Goal: Information Seeking & Learning: Learn about a topic

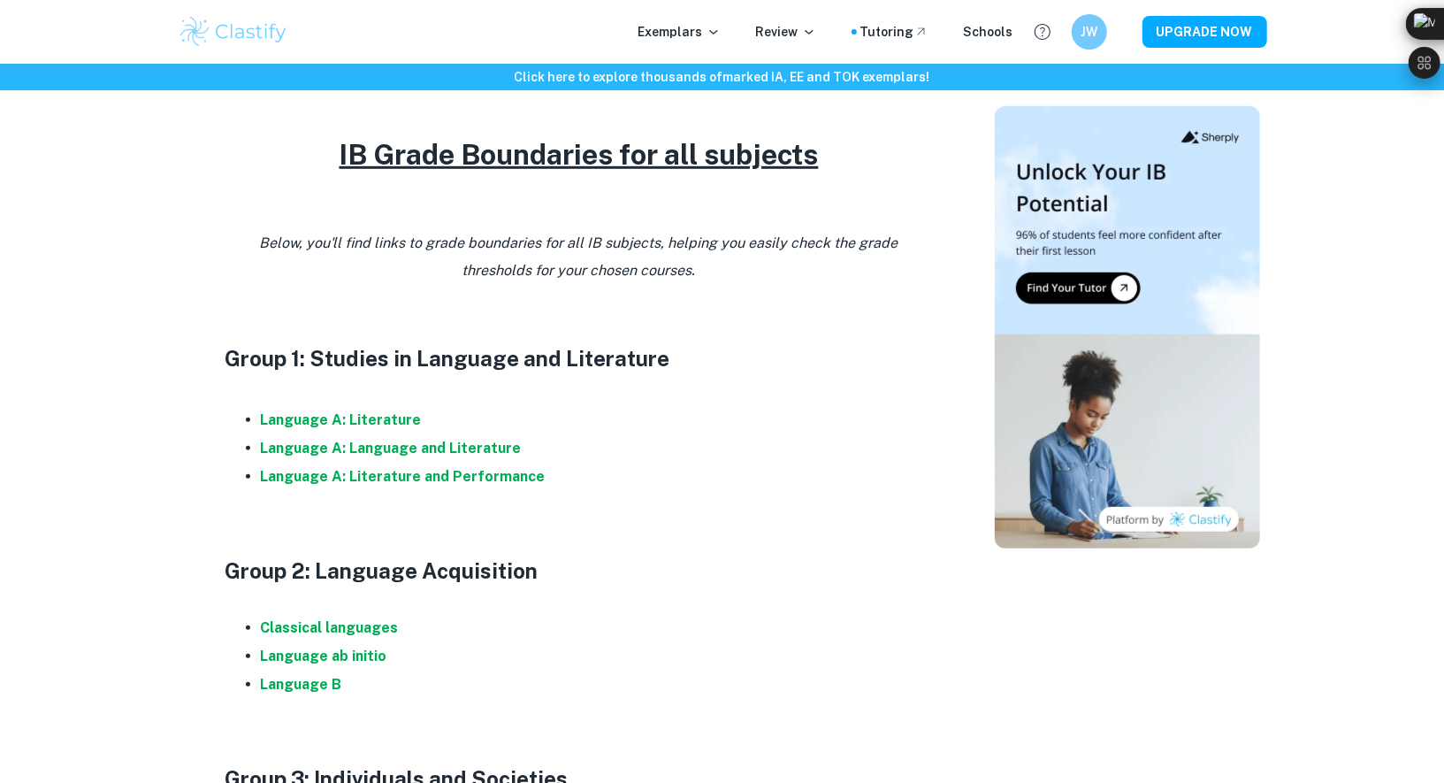
scroll to position [621, 0]
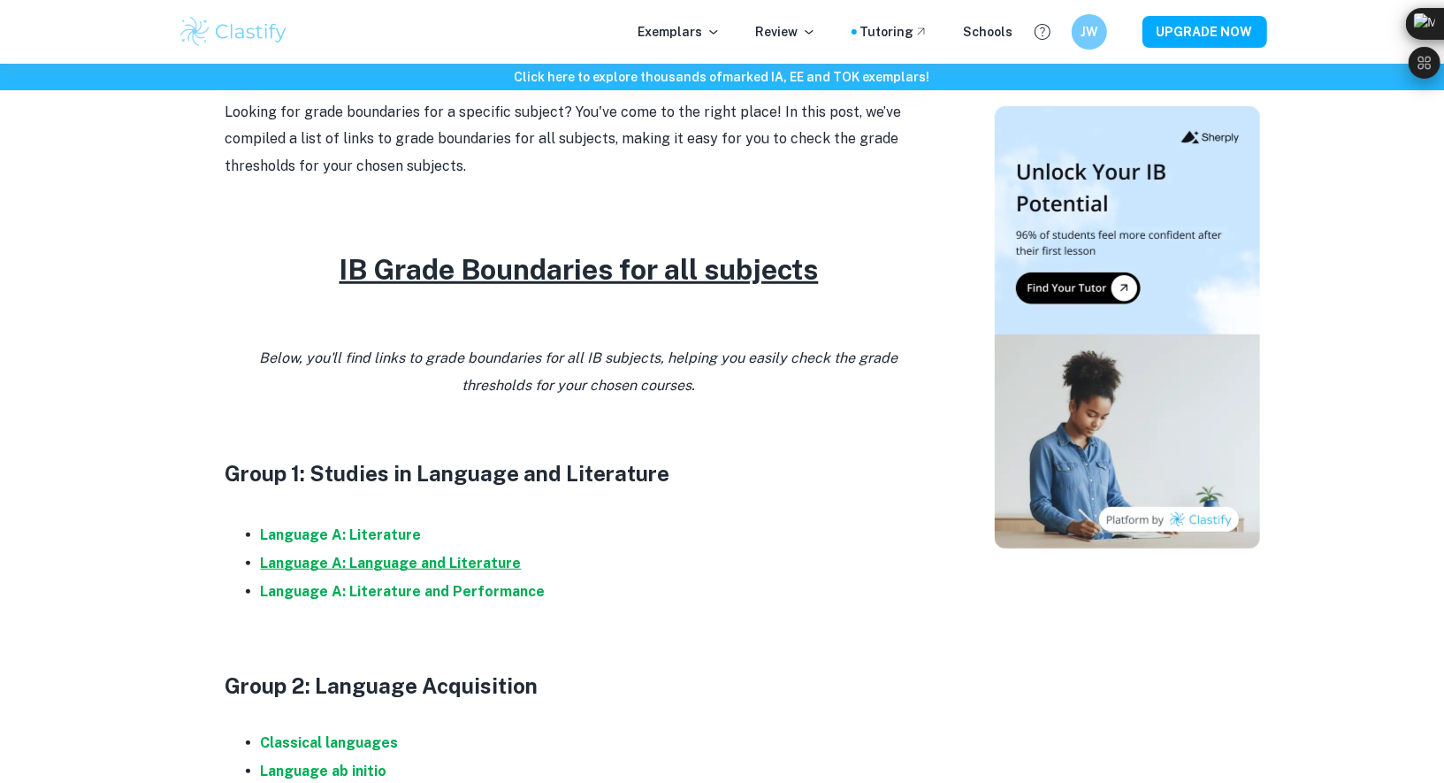
click at [486, 560] on strong "Language A: Language and Literature" at bounding box center [391, 562] width 261 height 17
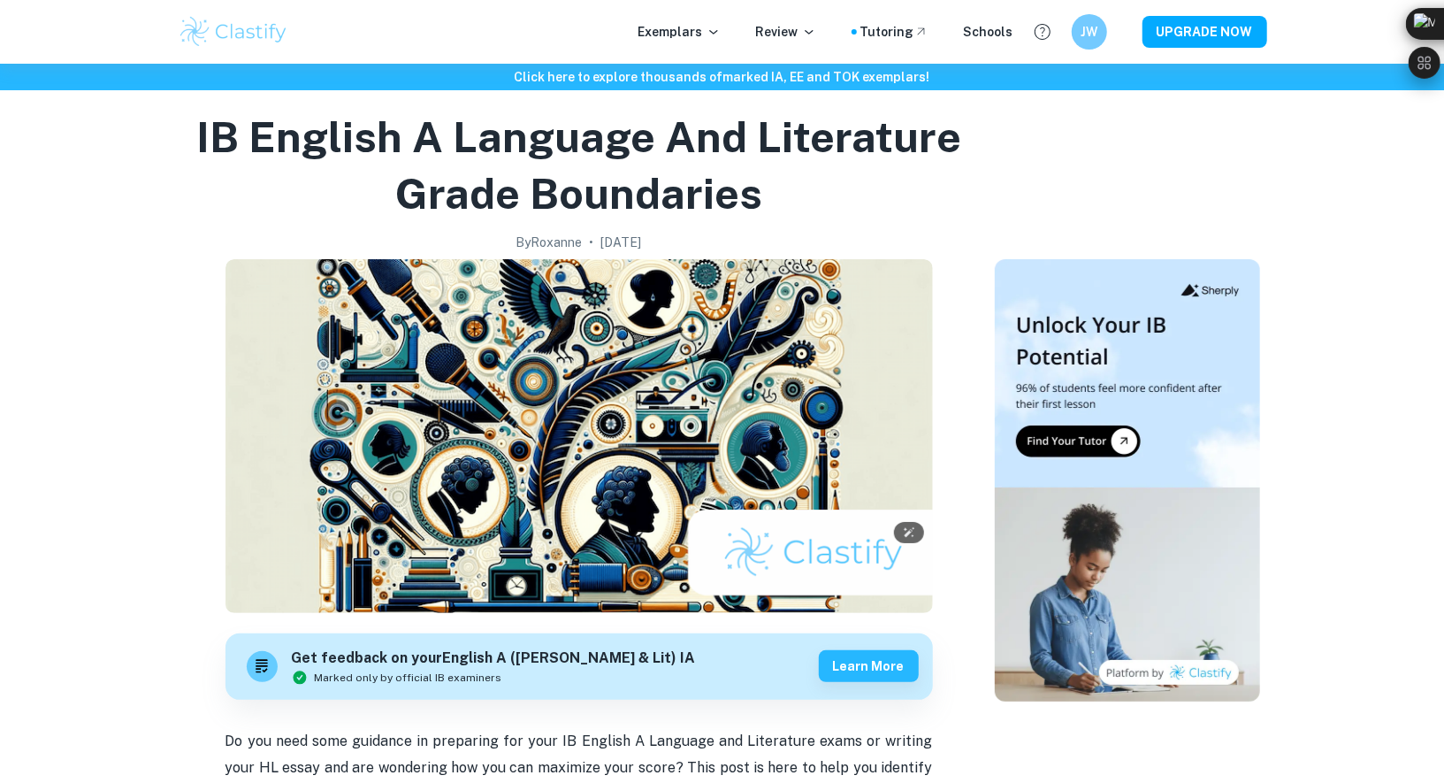
scroll to position [516, 0]
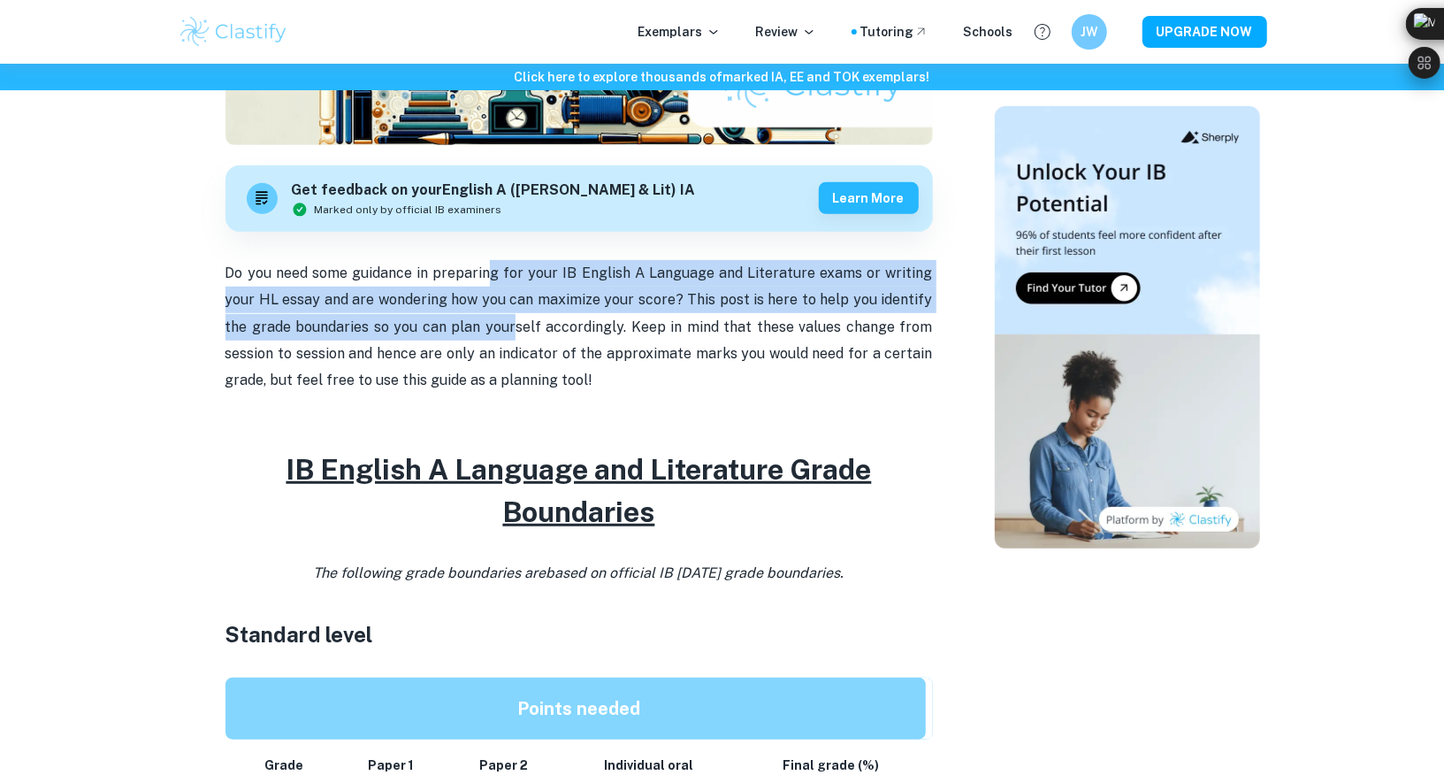
drag, startPoint x: 489, startPoint y: 272, endPoint x: 515, endPoint y: 331, distance: 63.7
click at [515, 331] on p "Do you need some guidance in preparing for your IB English A Language and Liter…" at bounding box center [578, 327] width 707 height 134
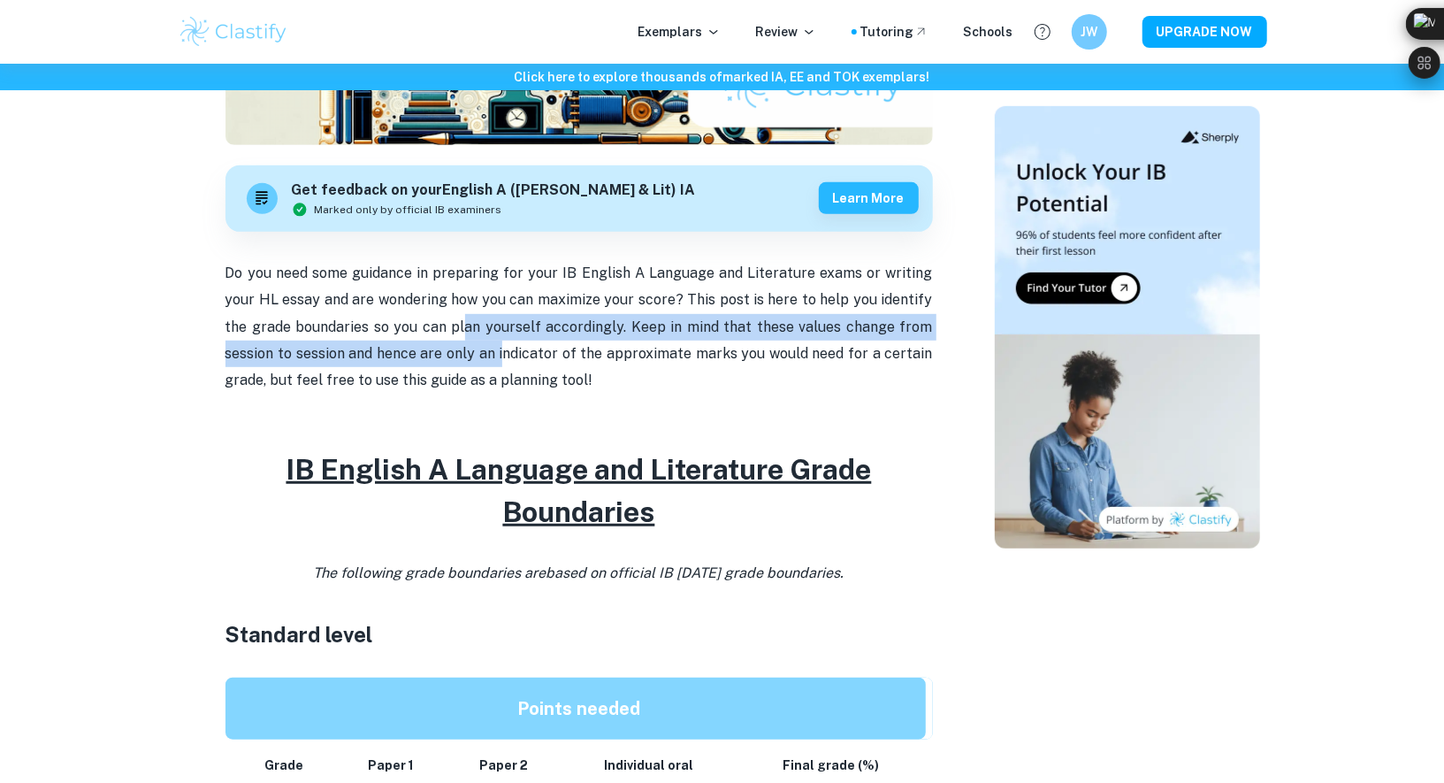
drag, startPoint x: 469, startPoint y: 331, endPoint x: 507, endPoint y: 366, distance: 51.9
click at [507, 366] on p "Do you need some guidance in preparing for your IB English A Language and Liter…" at bounding box center [578, 327] width 707 height 134
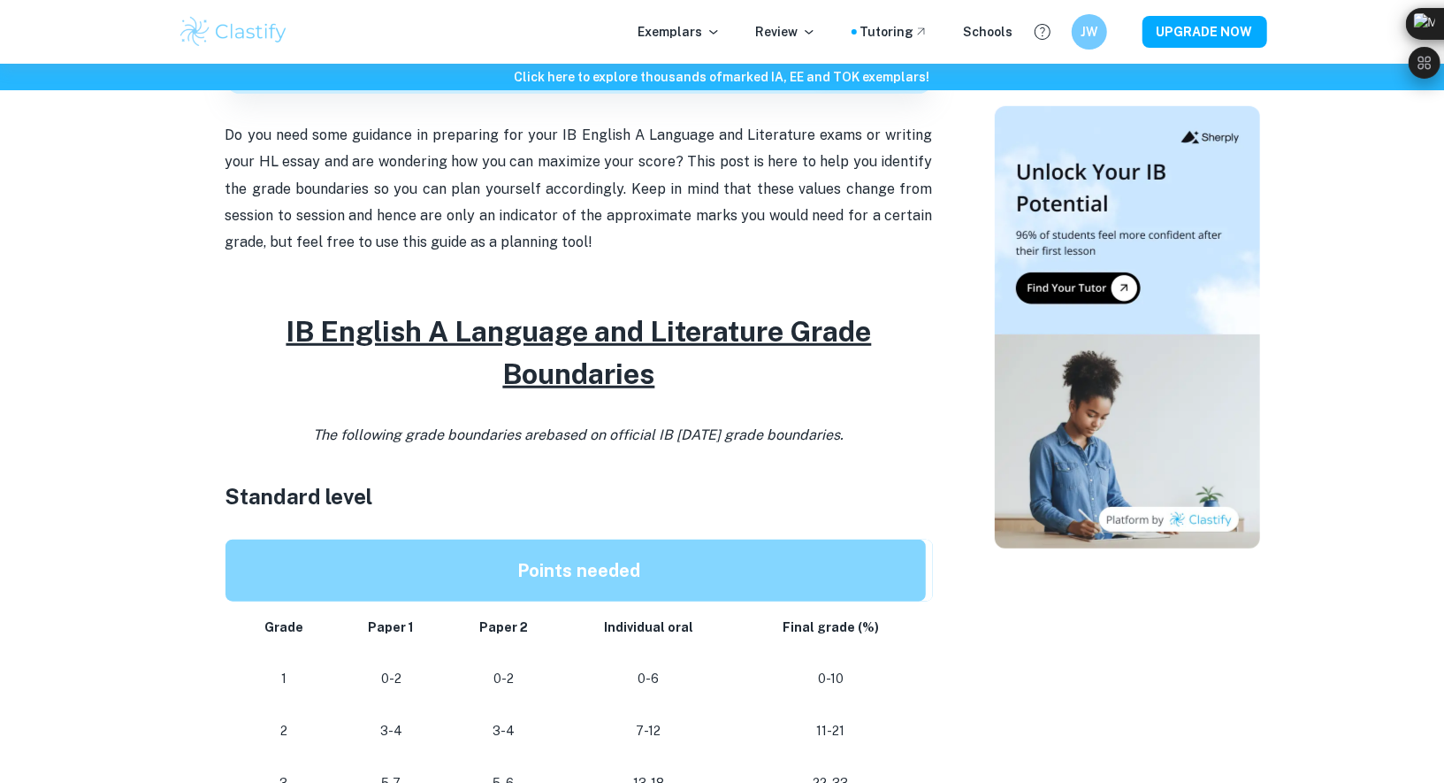
scroll to position [737, 0]
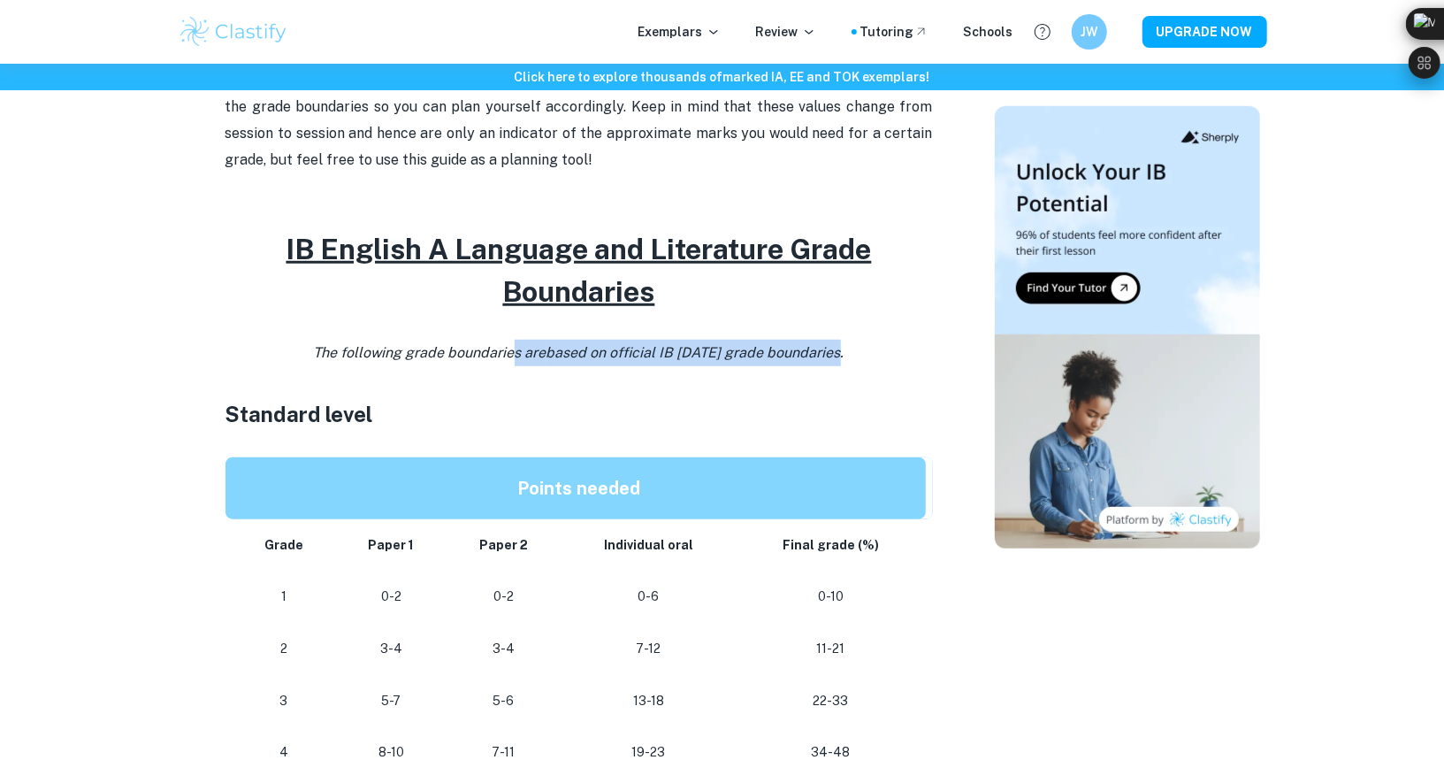
drag, startPoint x: 507, startPoint y: 342, endPoint x: 832, endPoint y: 355, distance: 325.7
click at [837, 355] on p "The following grade boundaries are based on official IB May 2025 grade boundari…" at bounding box center [578, 353] width 707 height 27
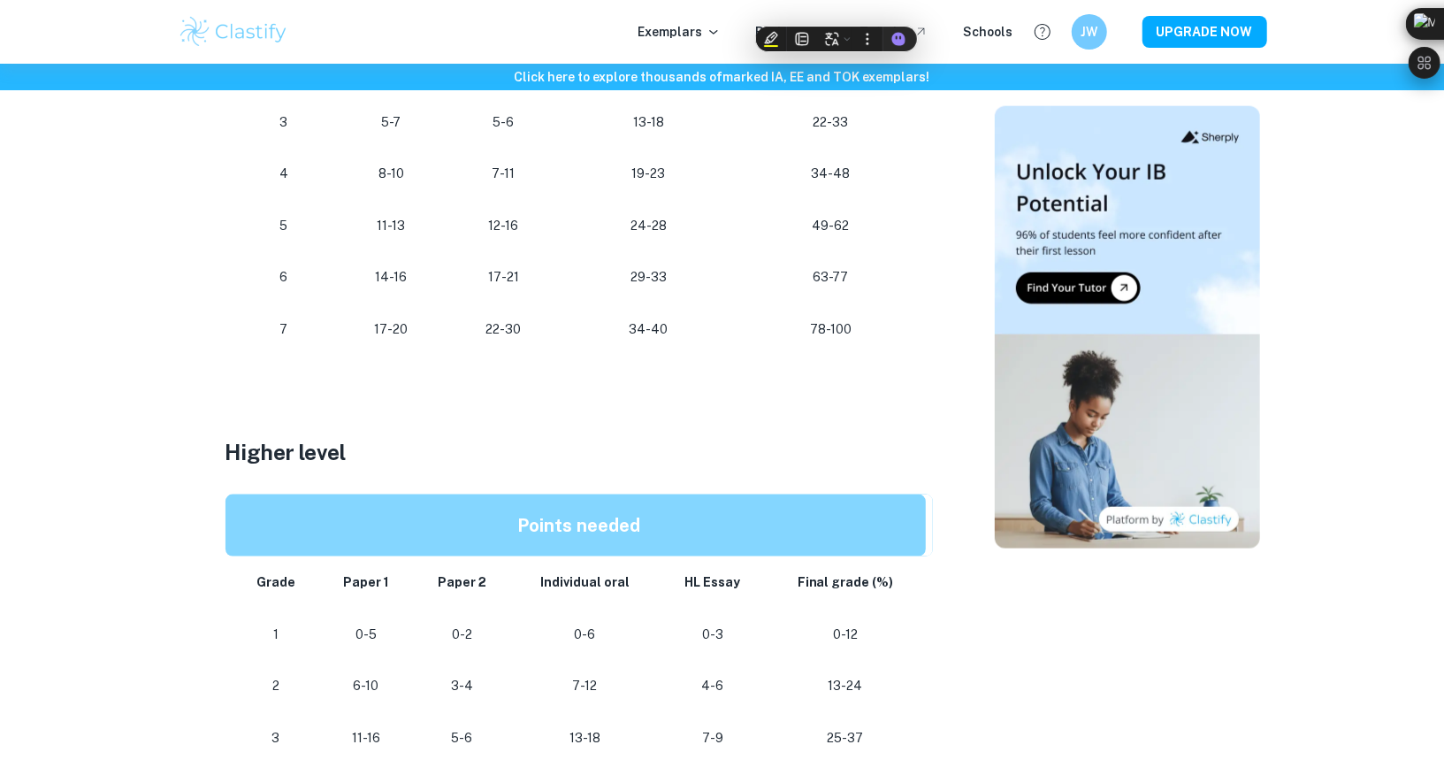
click at [818, 348] on td "78-100" at bounding box center [834, 329] width 196 height 52
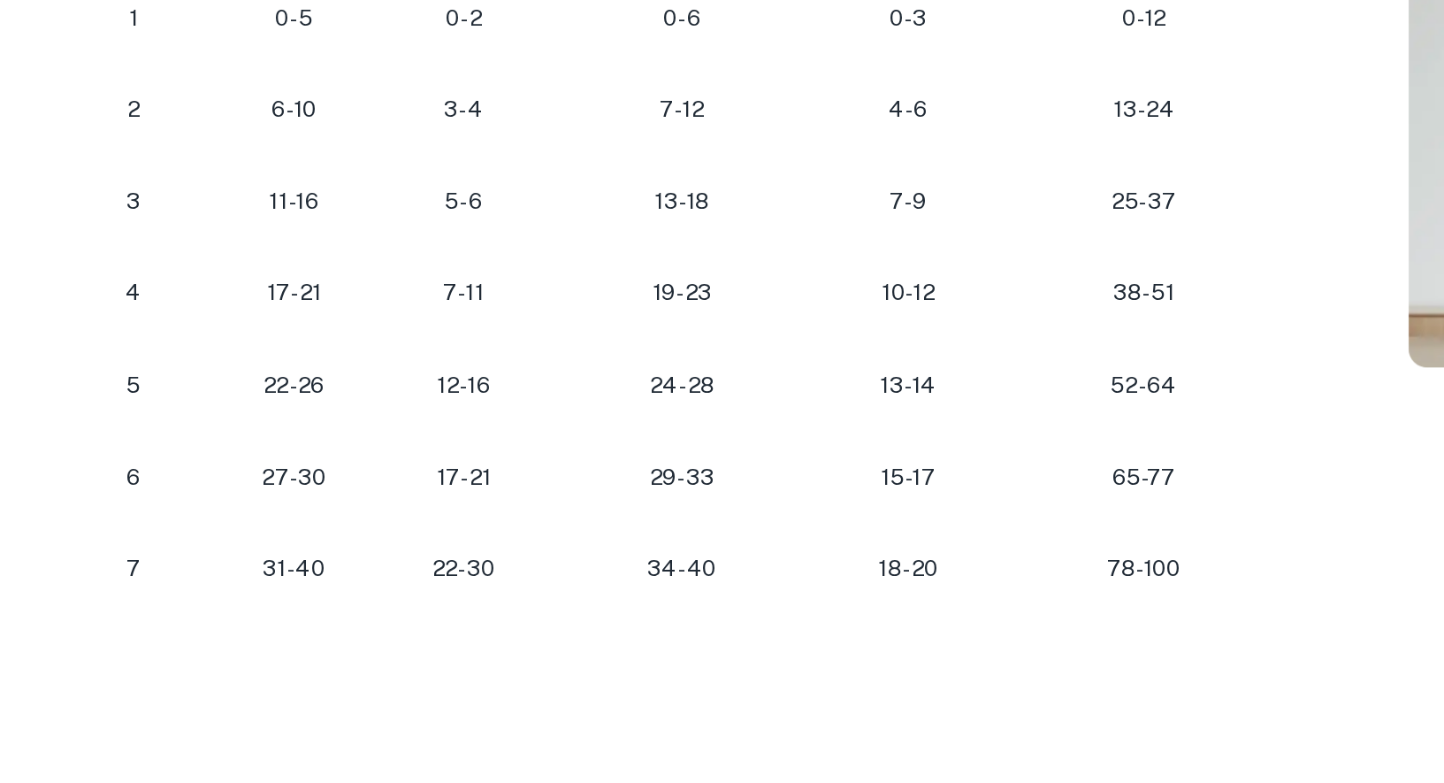
scroll to position [1602, 0]
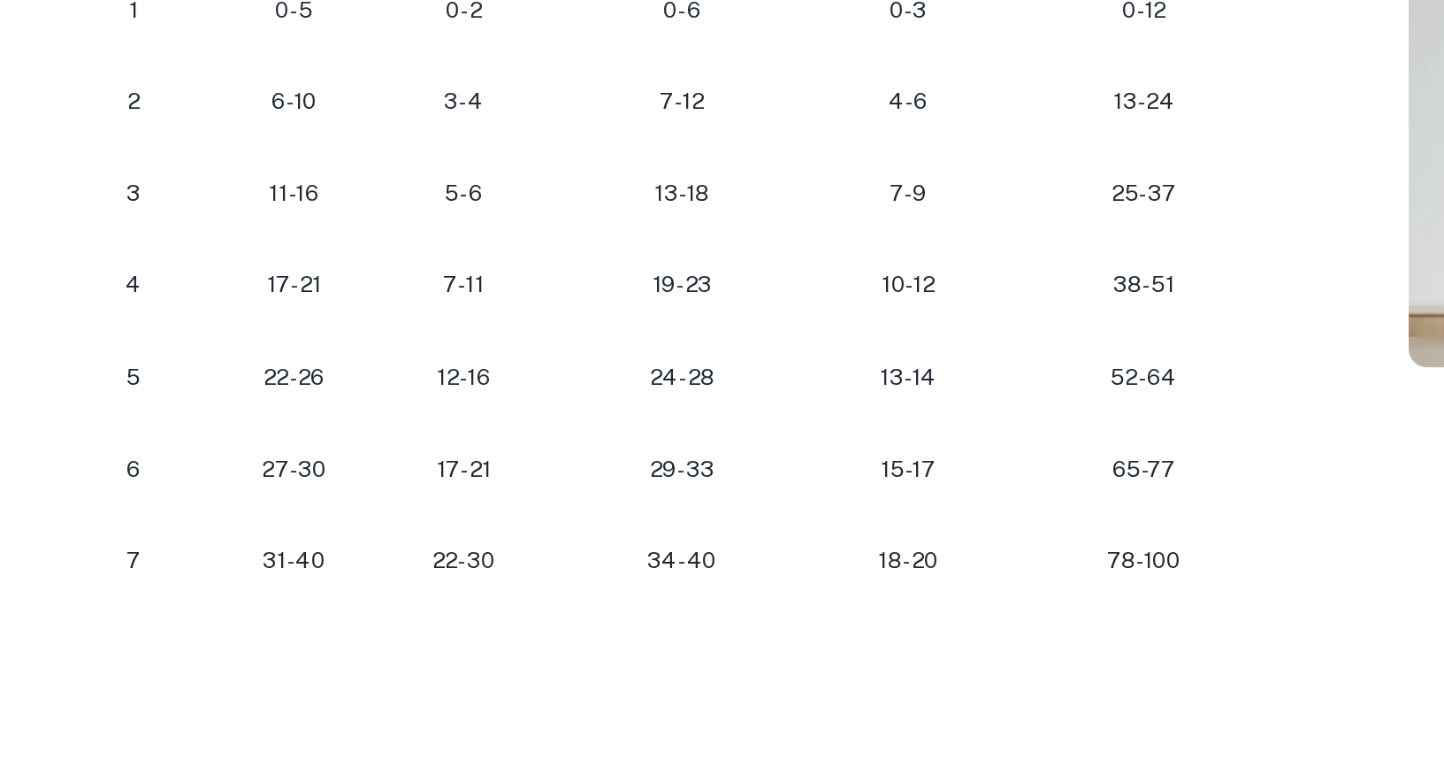
click at [716, 641] on td "18-20" at bounding box center [713, 657] width 106 height 52
drag, startPoint x: 697, startPoint y: 657, endPoint x: 730, endPoint y: 657, distance: 33.6
click at [730, 657] on p "18-20" at bounding box center [713, 658] width 78 height 24
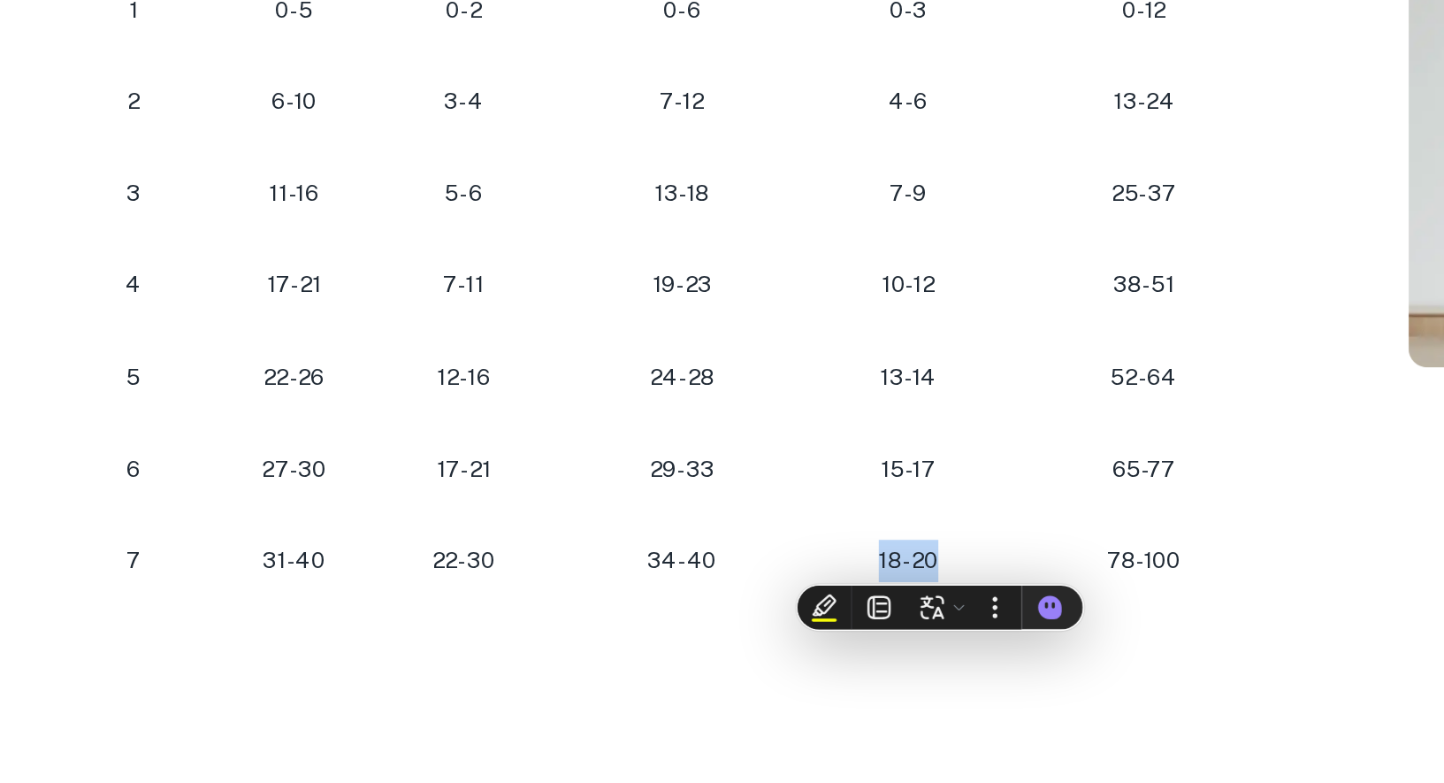
click at [730, 657] on p "18-20" at bounding box center [713, 658] width 78 height 24
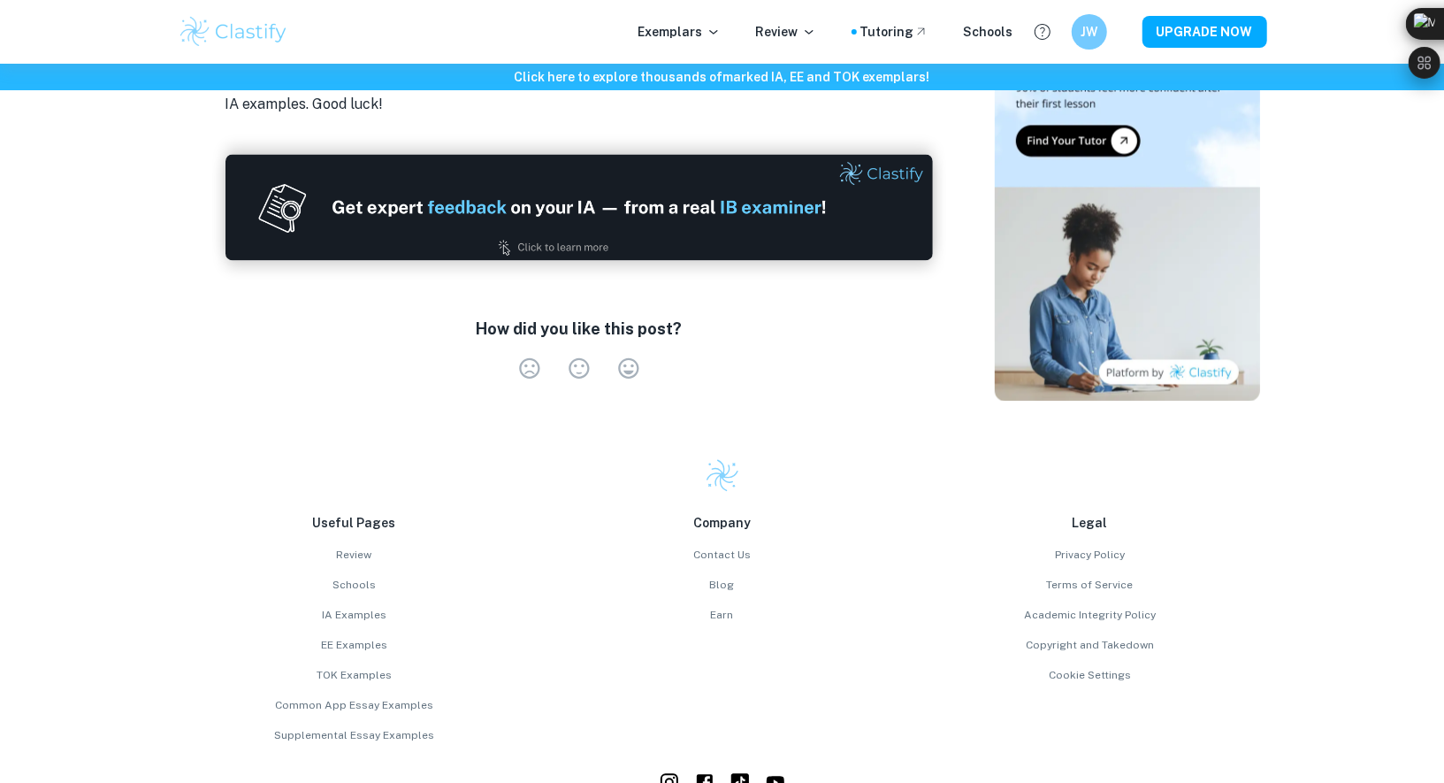
scroll to position [2479, 0]
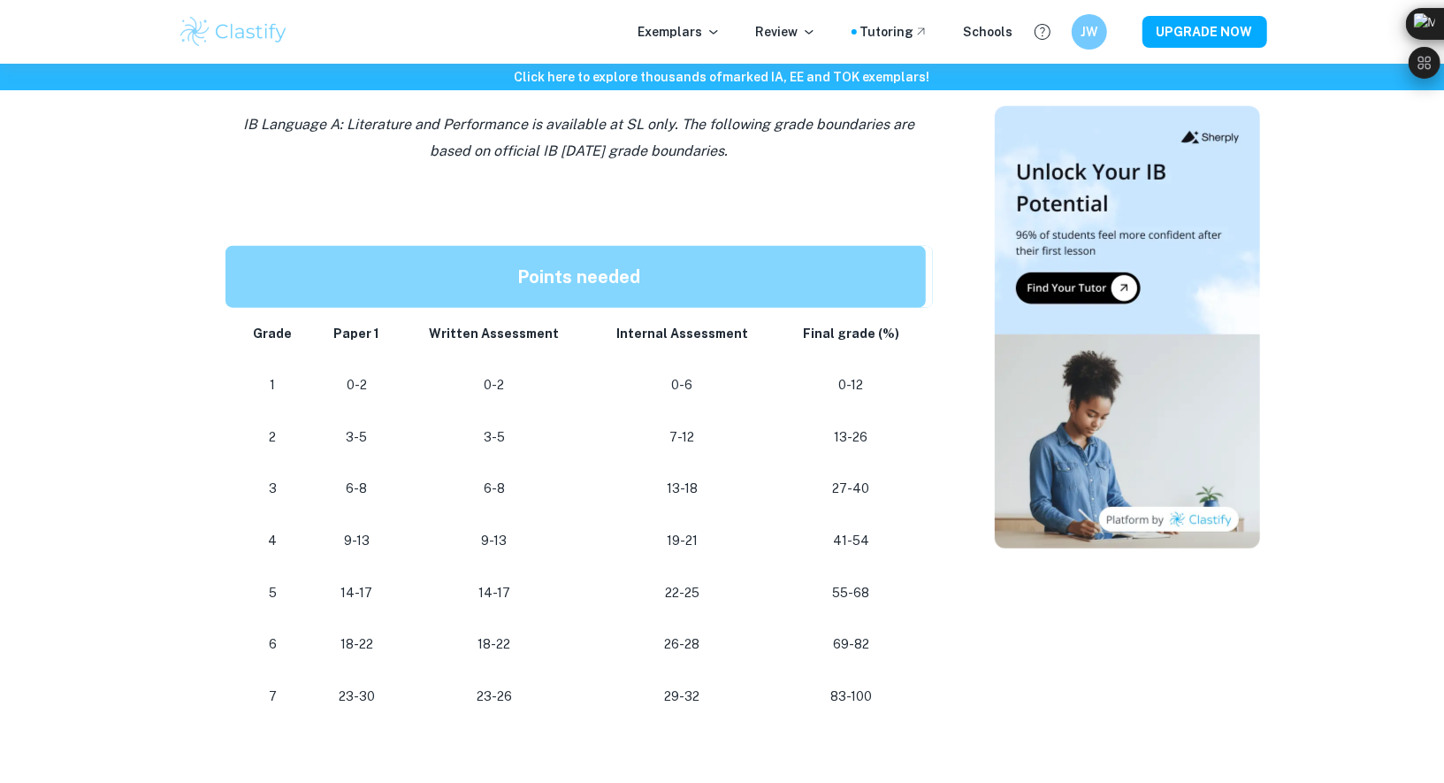
scroll to position [1013, 0]
